Goal: Transaction & Acquisition: Download file/media

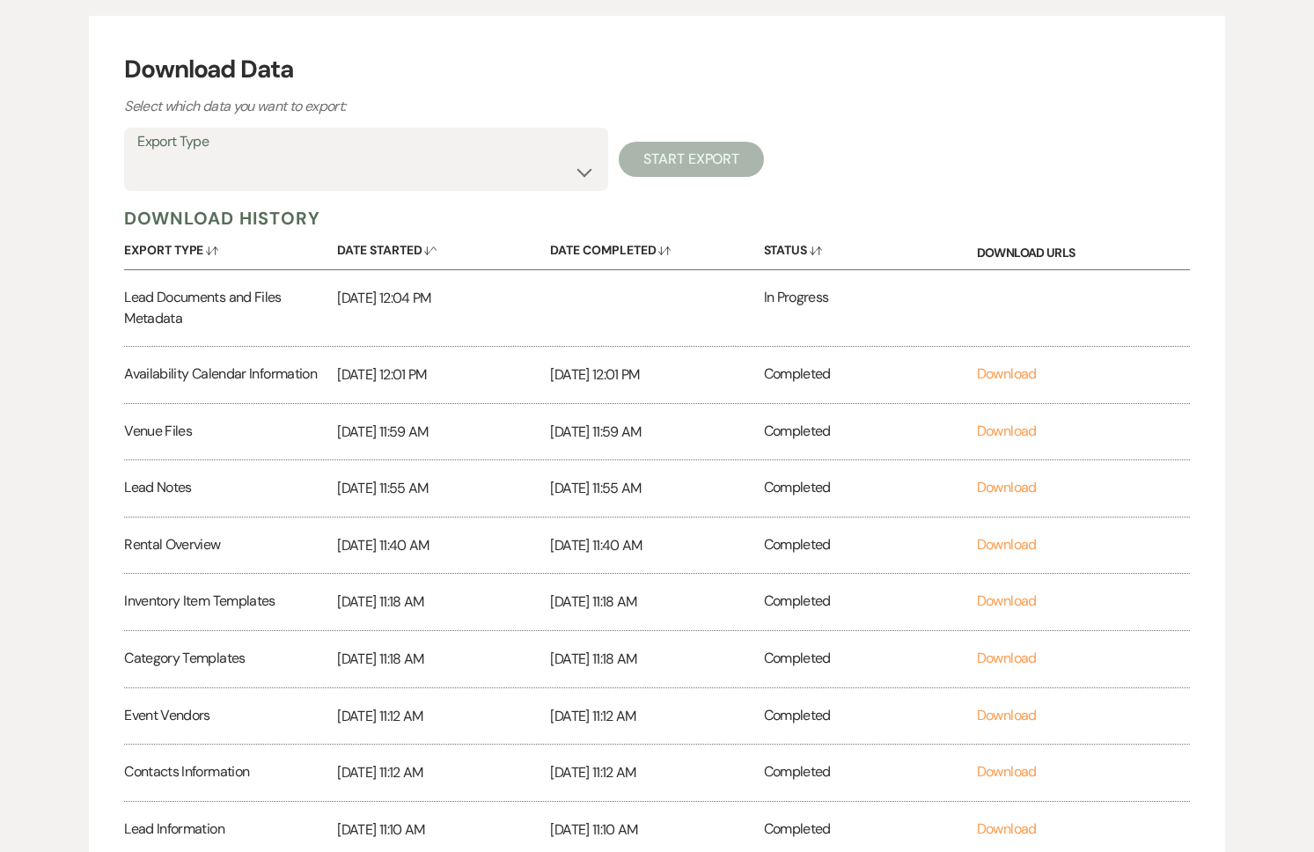
click at [863, 313] on div "In Progress" at bounding box center [870, 308] width 213 height 76
click at [347, 162] on select "Availability Calendar Information Category Templates Contacts Information Event…" at bounding box center [366, 172] width 458 height 34
click at [251, 121] on div "Download Data Select which data you want to export: Export Type Availability Ca…" at bounding box center [657, 512] width 1136 height 992
click at [257, 144] on label "Export Type" at bounding box center [366, 142] width 458 height 26
click at [420, 157] on select "Availability Calendar Information Category Templates Contacts Information Event…" at bounding box center [366, 172] width 458 height 34
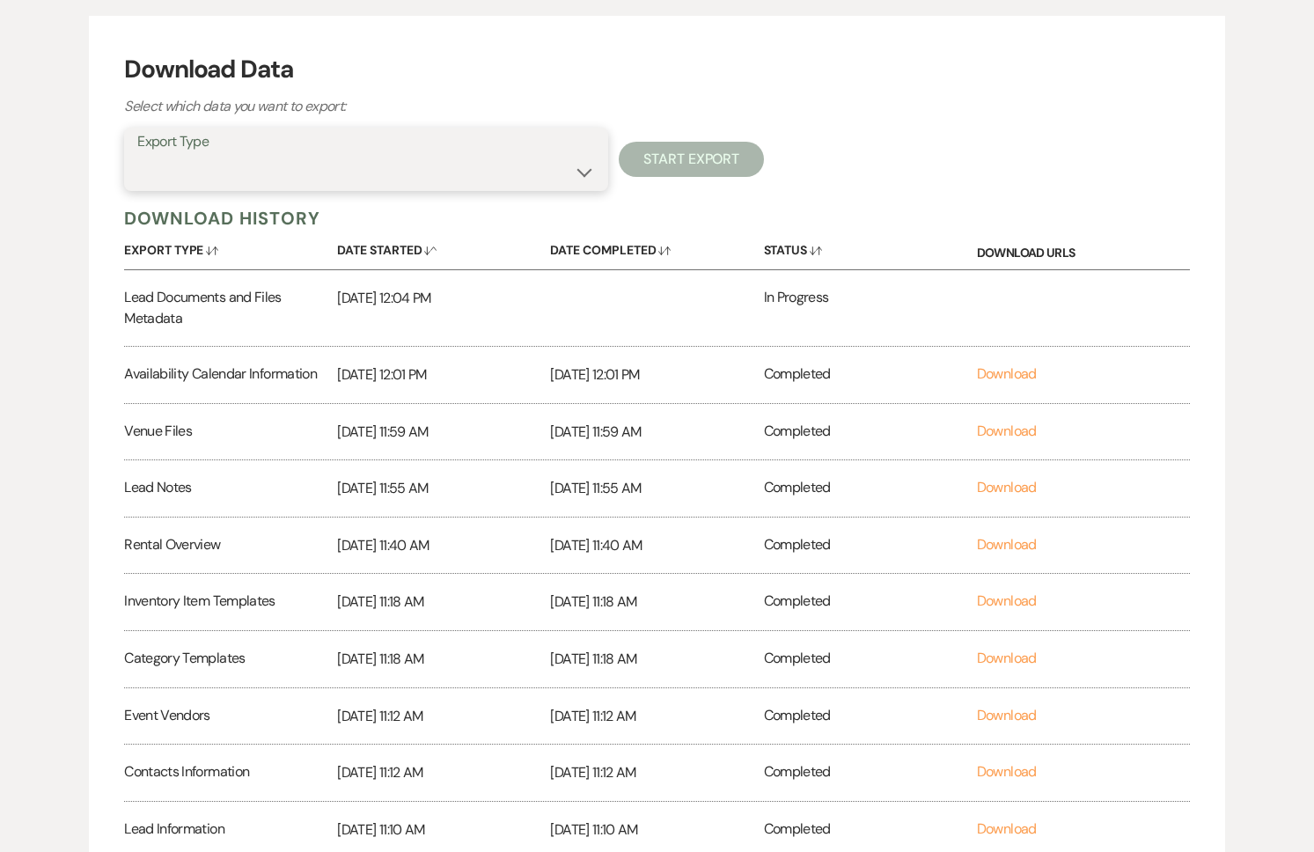
select select "preferredVendorsInfo"
click at [137, 155] on select "Availability Calendar Information Category Templates Contacts Information Event…" at bounding box center [366, 172] width 458 height 34
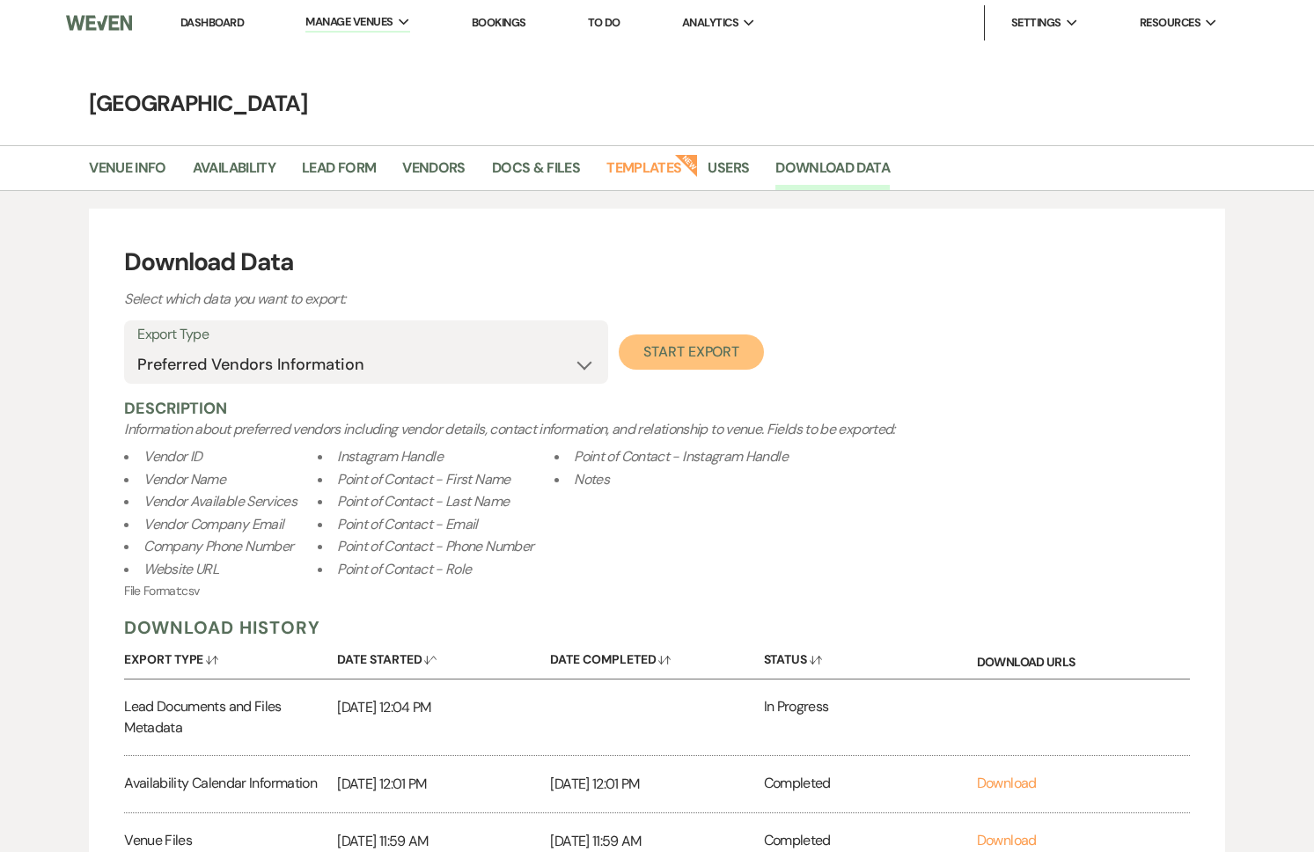
click at [671, 358] on button "Start Export" at bounding box center [691, 351] width 145 height 35
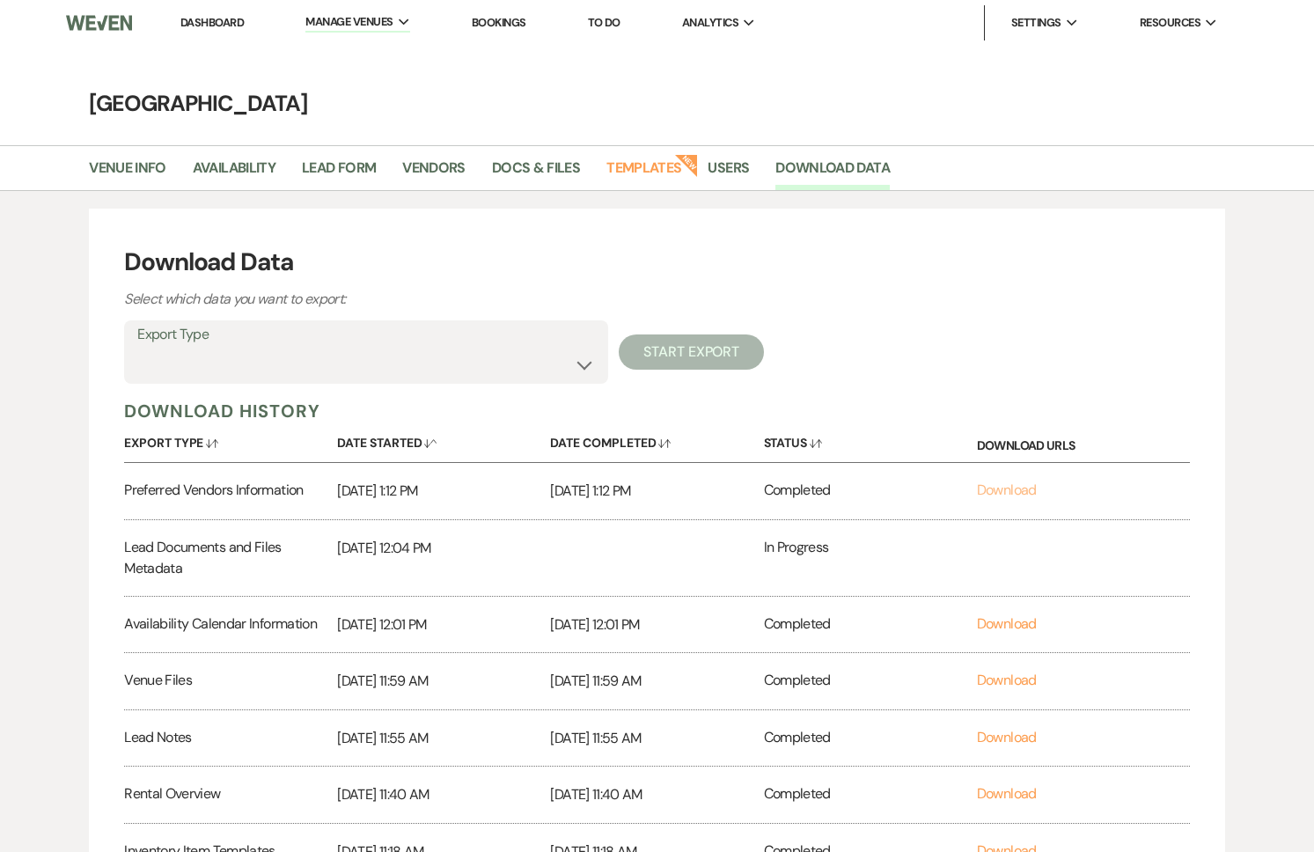
click at [1012, 488] on link "Download" at bounding box center [1007, 490] width 60 height 18
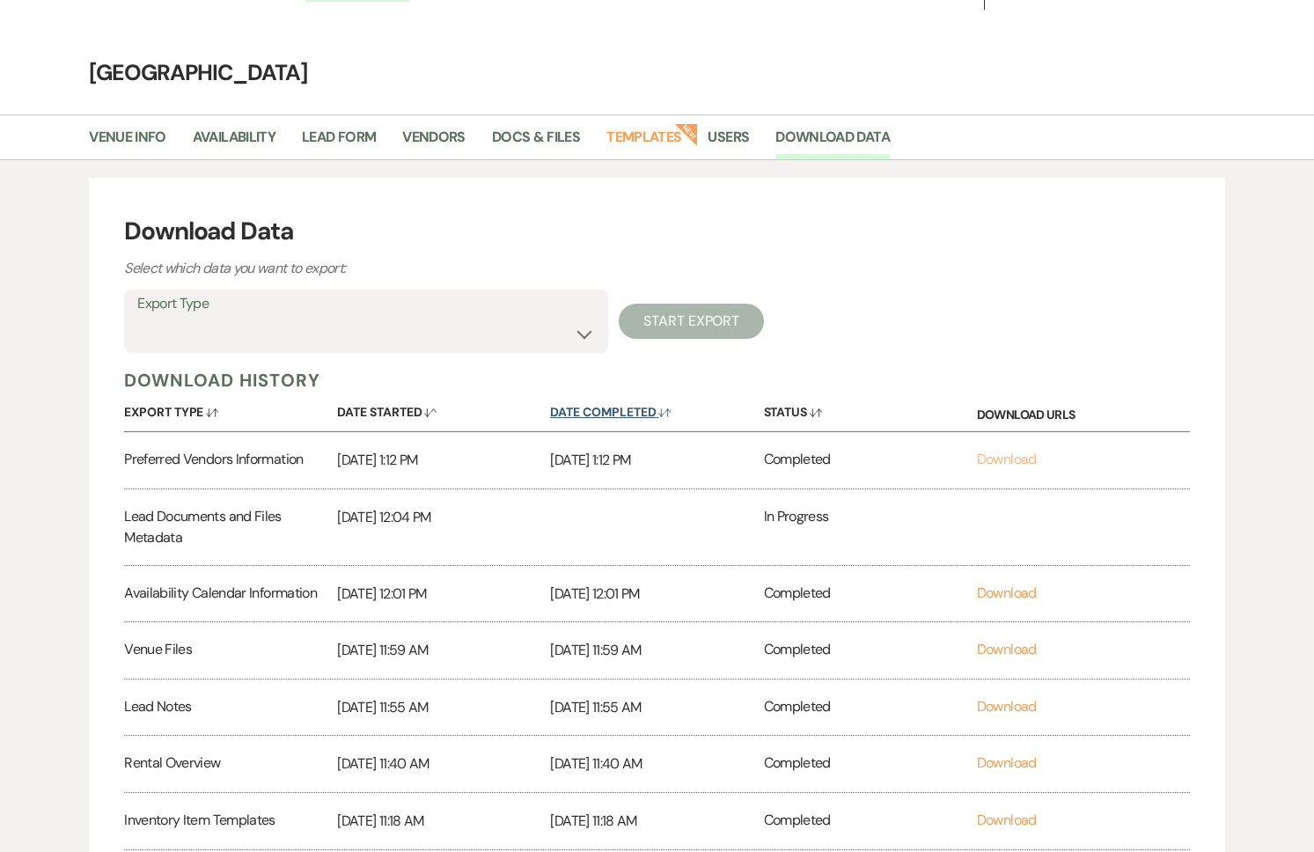
scroll to position [32, 0]
click at [316, 321] on select "Availability Calendar Information Category Templates Contacts Information Event…" at bounding box center [366, 333] width 458 height 34
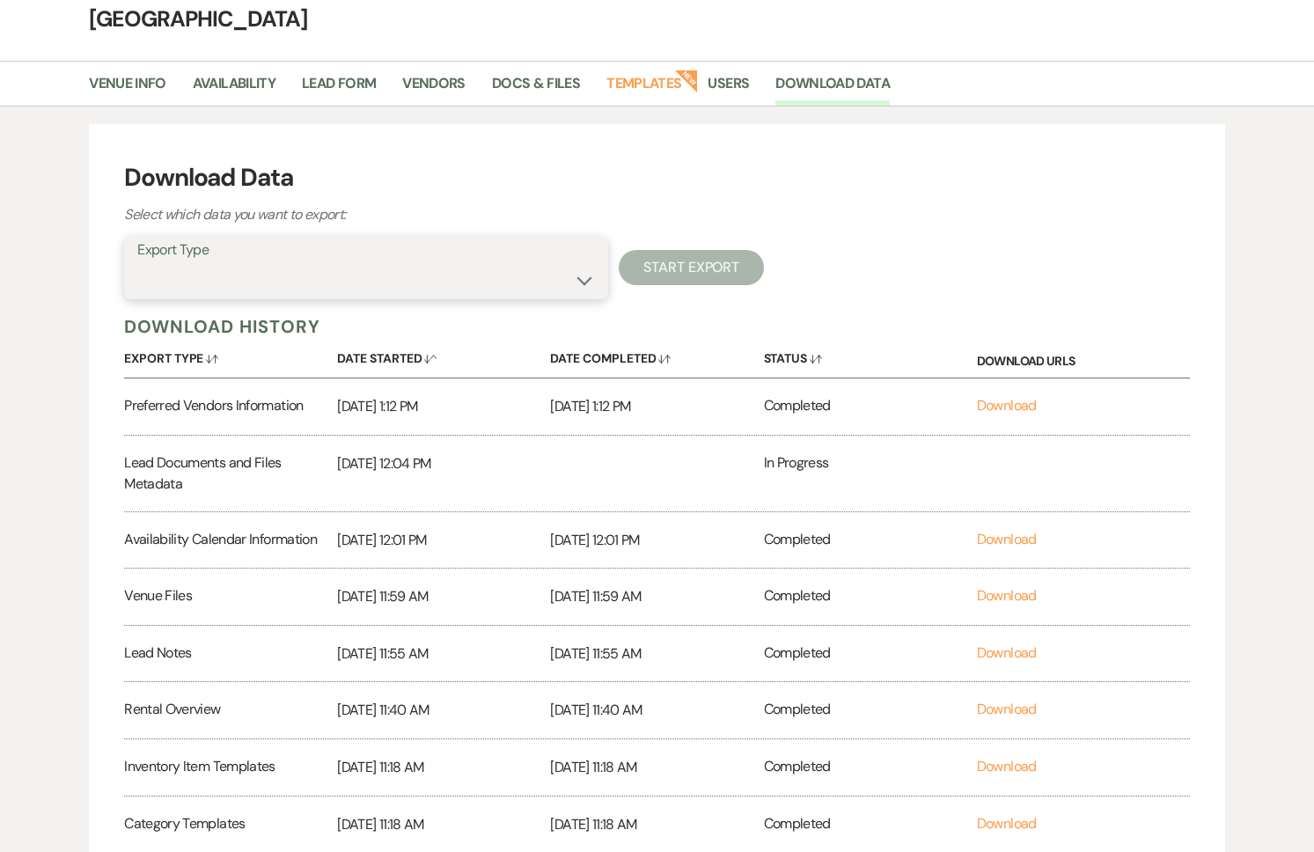
scroll to position [182, 0]
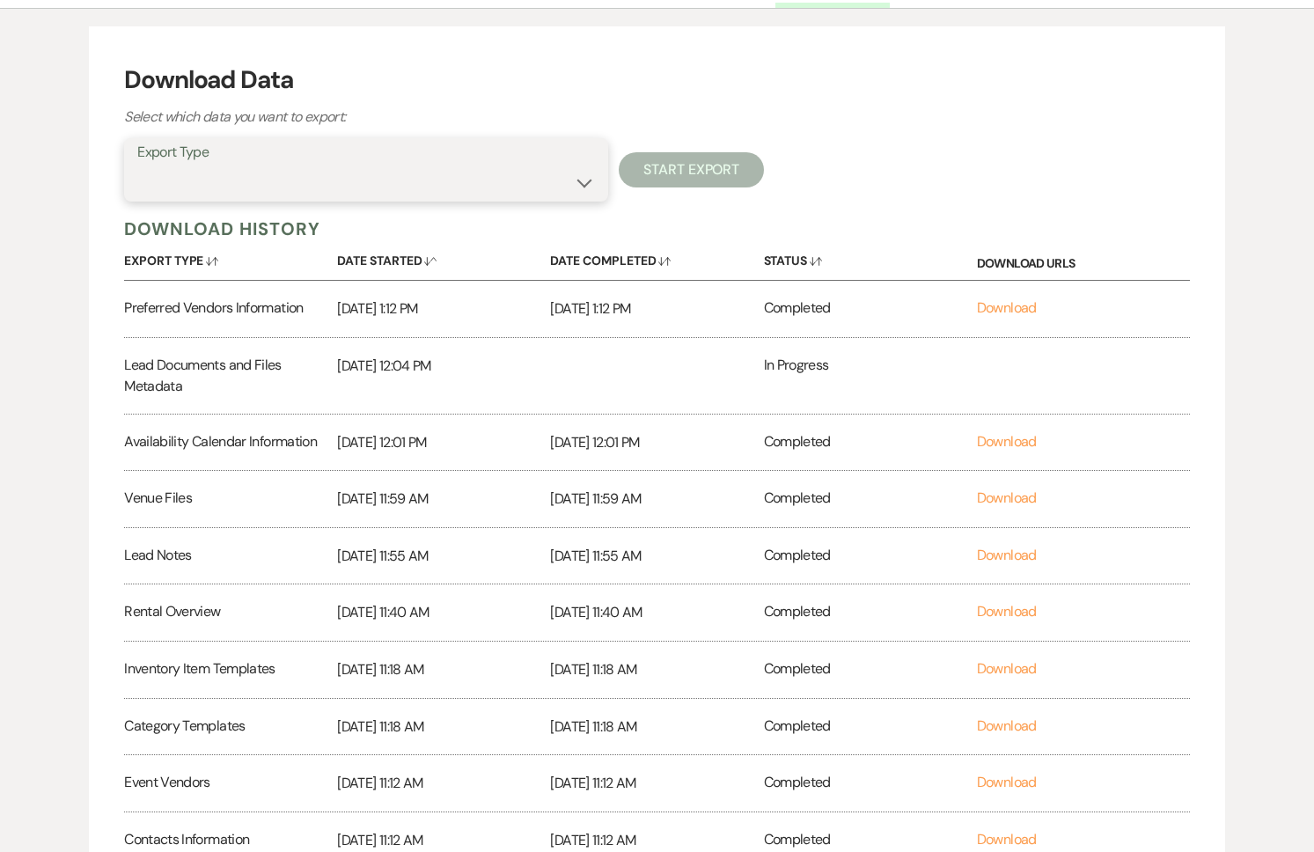
click at [217, 171] on select "Availability Calendar Information Category Templates Contacts Information Event…" at bounding box center [366, 182] width 458 height 34
select select "taskListTemplateInfo"
click at [137, 165] on select "Availability Calendar Information Category Templates Contacts Information Event…" at bounding box center [366, 182] width 458 height 34
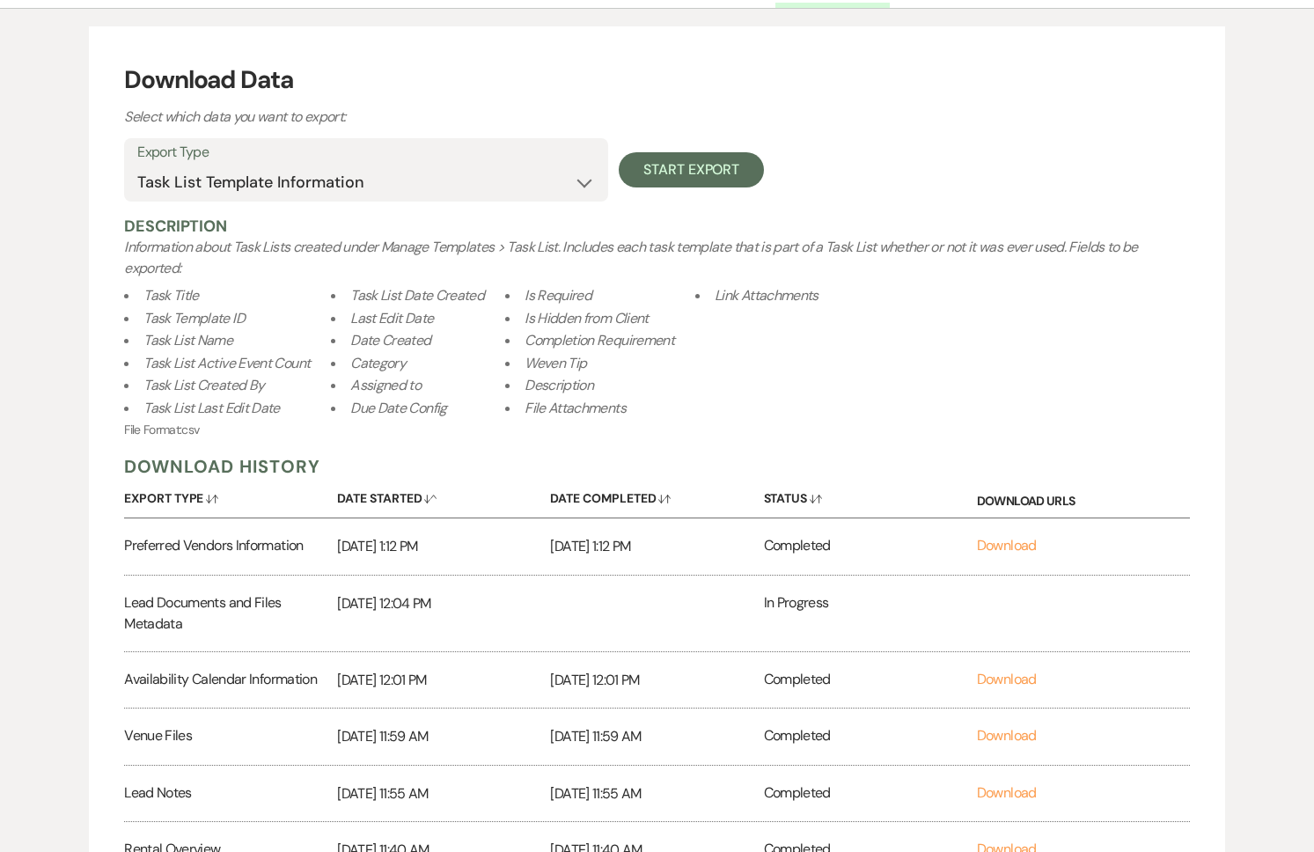
click at [708, 189] on div "Export Type Availability Calendar Information Category Templates Contacts Infor…" at bounding box center [657, 169] width 1066 height 63
click at [699, 167] on button "Start Export" at bounding box center [691, 169] width 145 height 35
select select
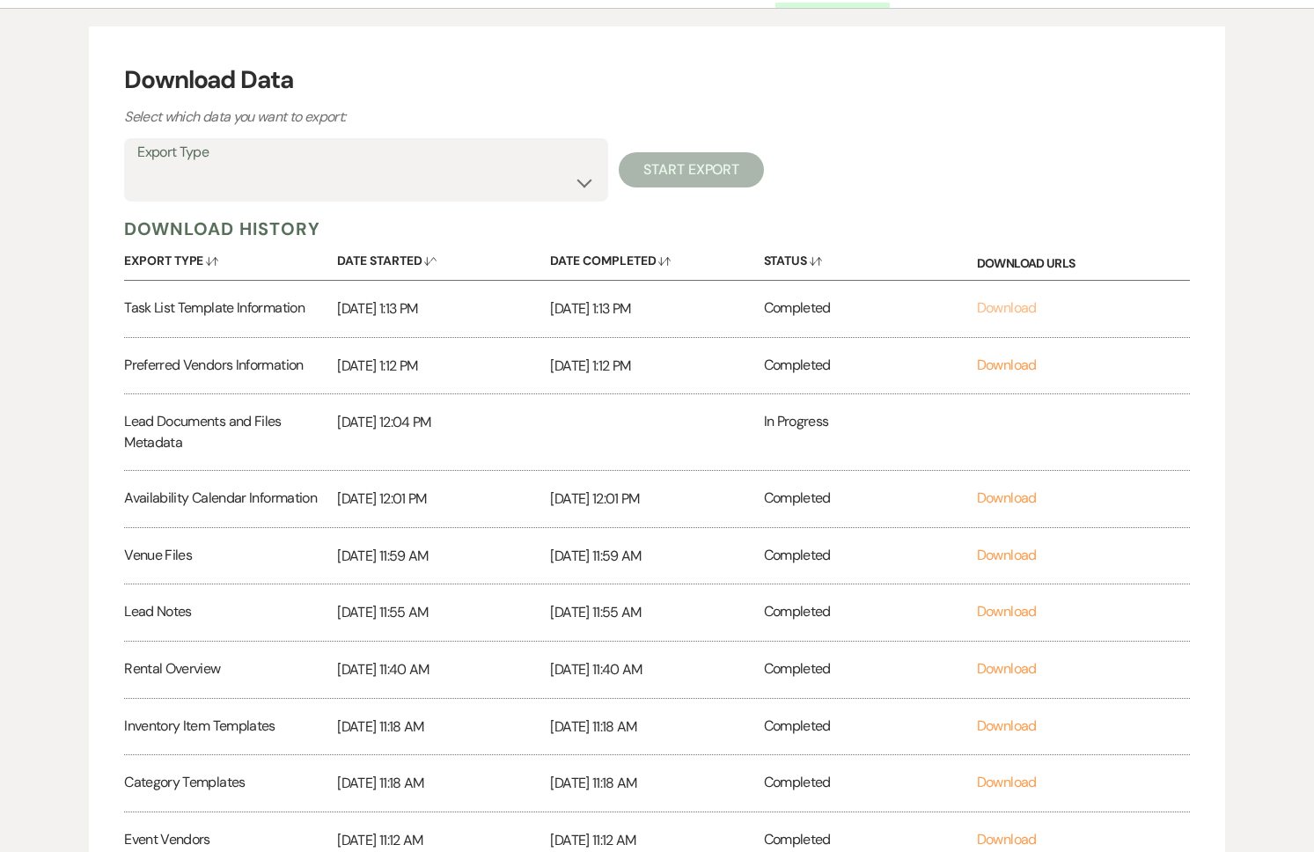
click at [1000, 302] on link "Download" at bounding box center [1007, 307] width 60 height 18
